Goal: Transaction & Acquisition: Purchase product/service

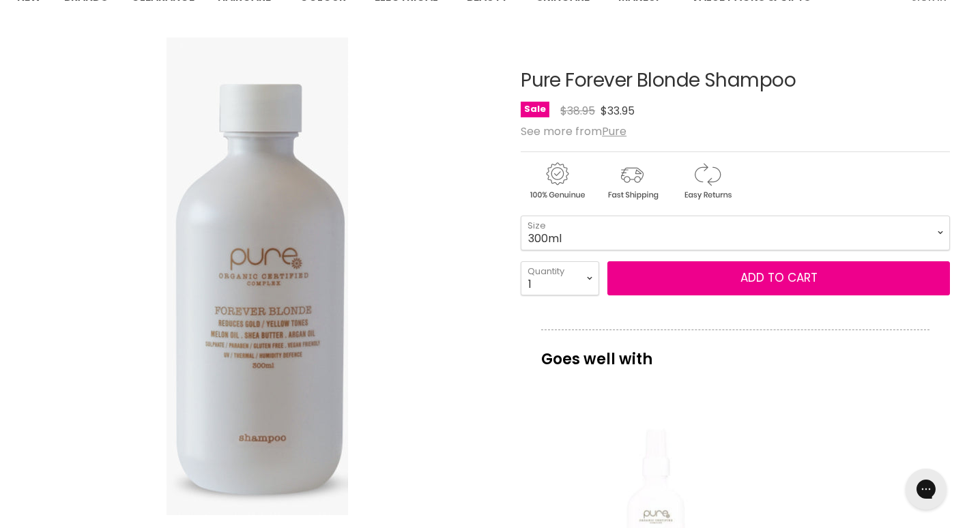
scroll to position [109, 0]
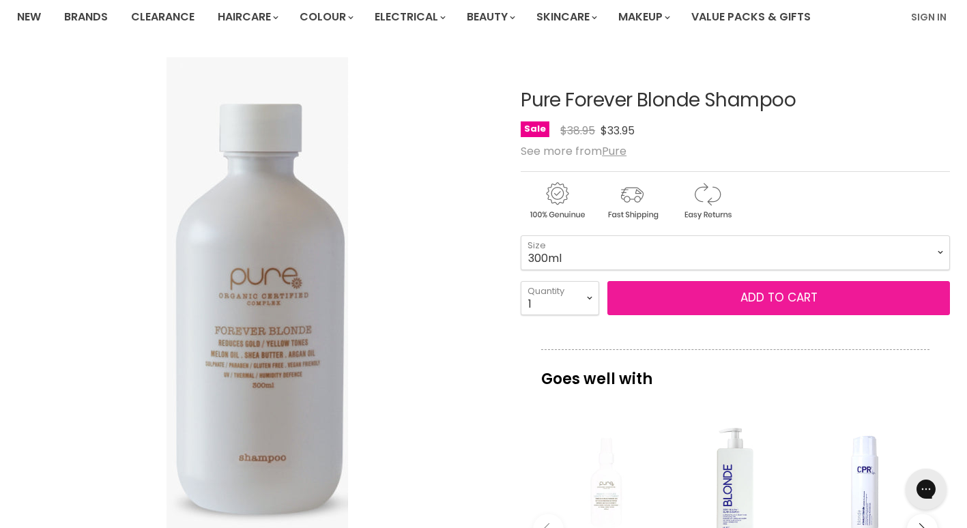
click at [751, 298] on span "Add to cart" at bounding box center [778, 297] width 77 height 16
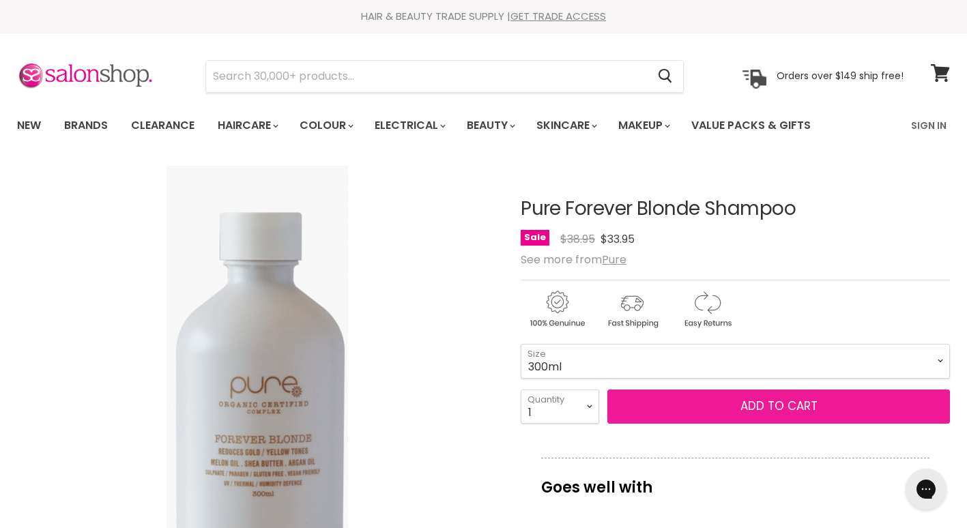
scroll to position [0, 0]
click at [672, 404] on button "Add to cart" at bounding box center [778, 407] width 343 height 34
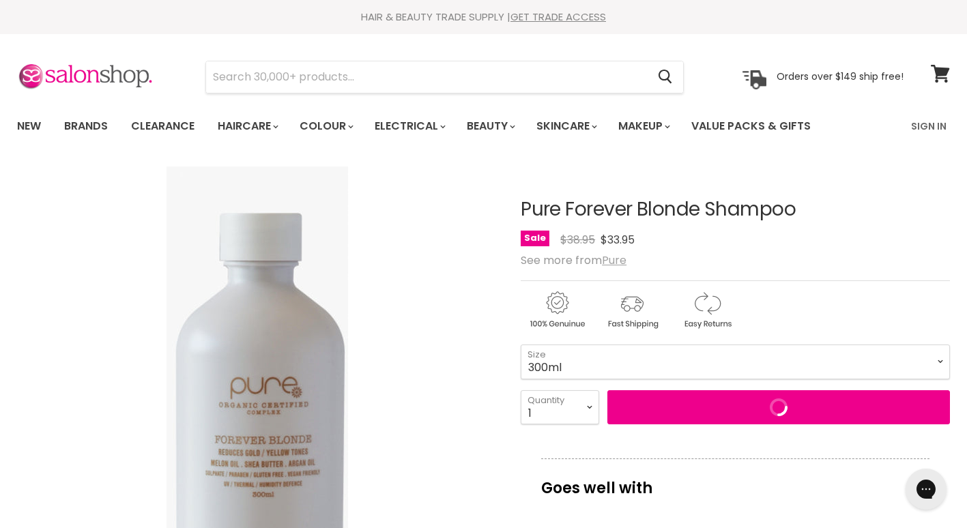
click at [614, 261] on u "Pure" at bounding box center [614, 260] width 25 height 16
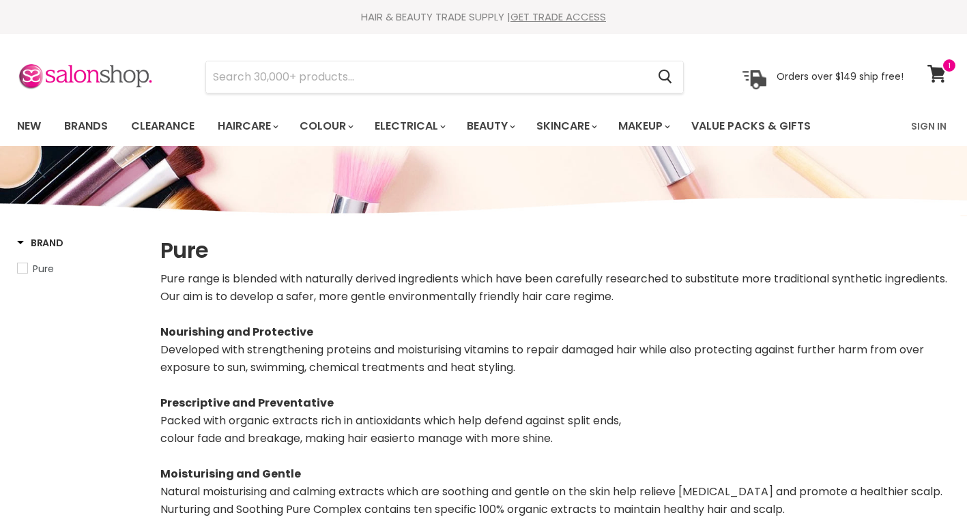
select select "manual"
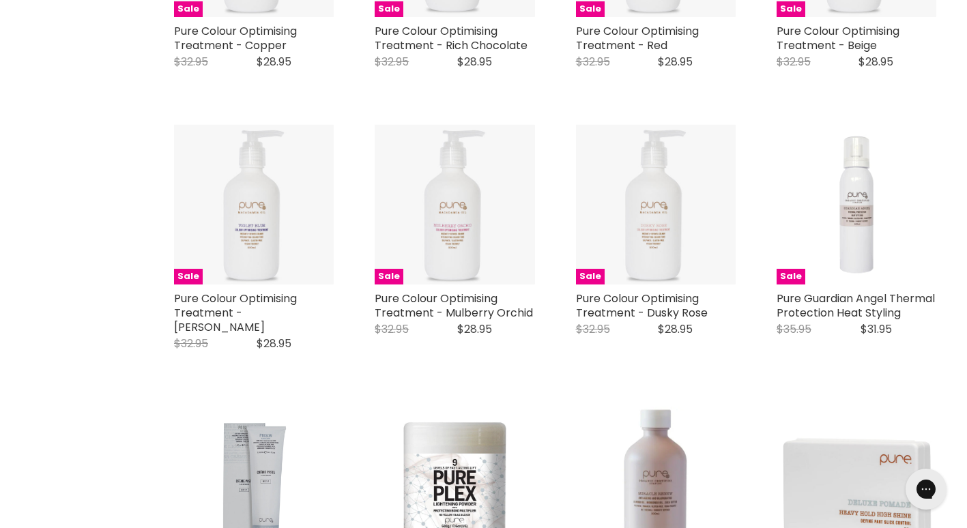
scroll to position [2866, 0]
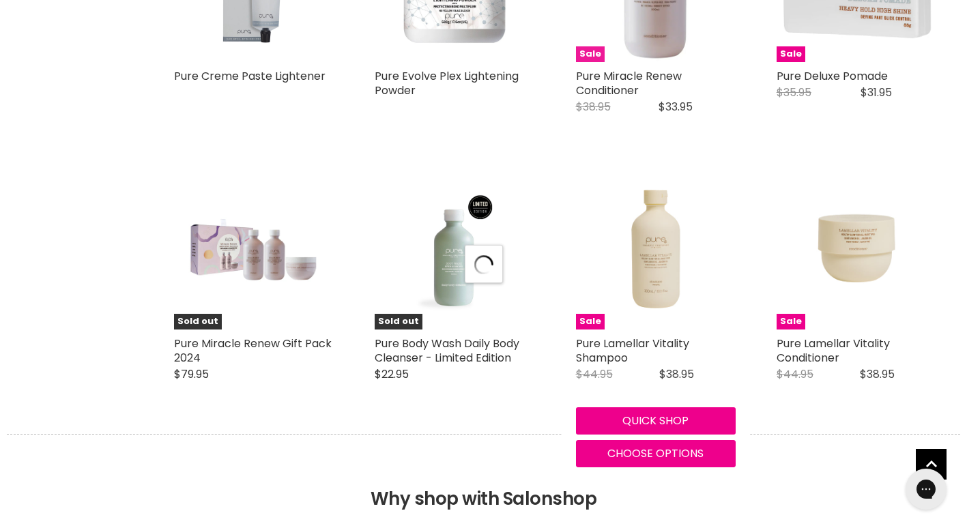
select select "manual"
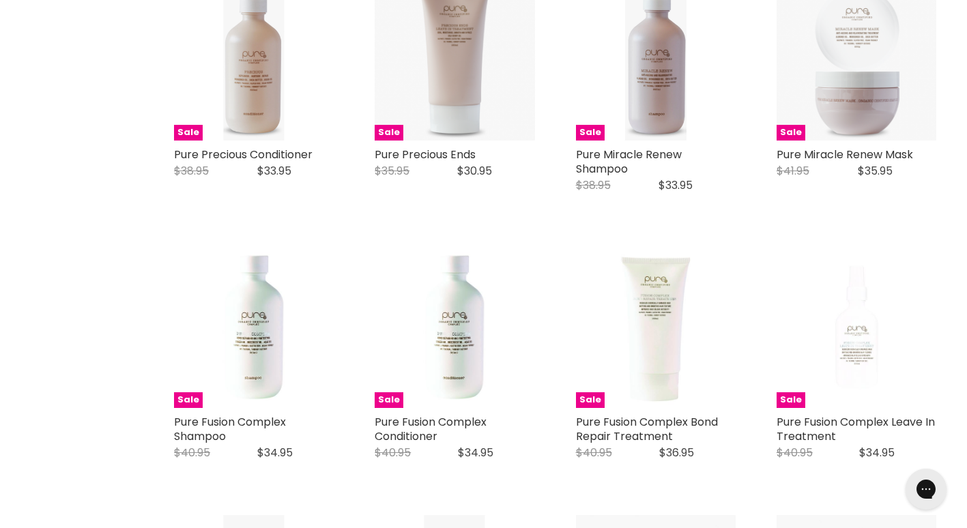
scroll to position [1146, 0]
